Goal: Information Seeking & Learning: Learn about a topic

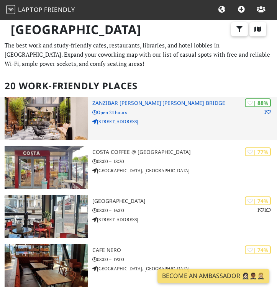
click at [39, 117] on img at bounding box center [46, 118] width 83 height 43
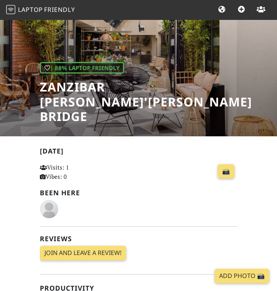
scroll to position [40, 0]
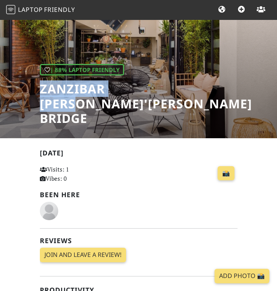
drag, startPoint x: 151, startPoint y: 115, endPoint x: 18, endPoint y: 119, distance: 133.0
click at [18, 119] on div "| 88% Laptop Friendly Zanzibar [PERSON_NAME]'[PERSON_NAME] Bridge" at bounding box center [138, 58] width 277 height 159
copy h1 "Zanzibar [PERSON_NAME]"
